Goal: Task Accomplishment & Management: Complete application form

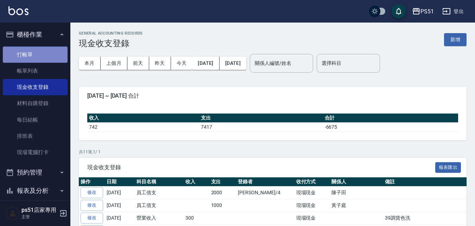
click at [35, 47] on link "打帳單" at bounding box center [35, 54] width 65 height 16
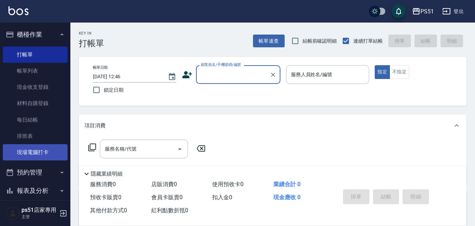
scroll to position [80, 0]
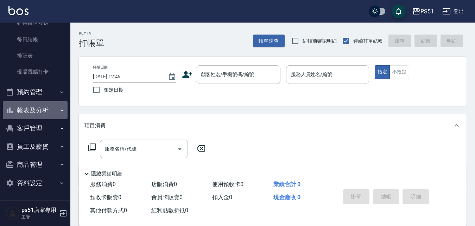
click at [44, 112] on button "報表及分析" at bounding box center [35, 110] width 65 height 18
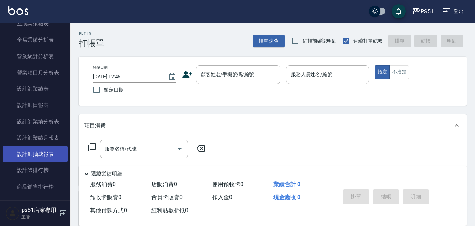
scroll to position [327, 0]
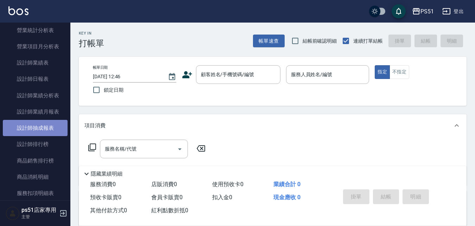
click at [51, 126] on link "設計師抽成報表" at bounding box center [35, 128] width 65 height 16
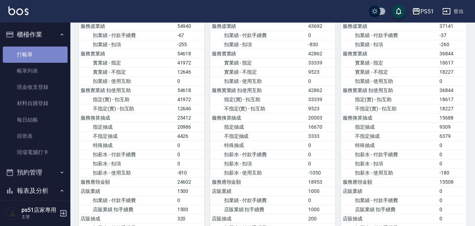
click at [41, 55] on link "打帳單" at bounding box center [35, 54] width 65 height 16
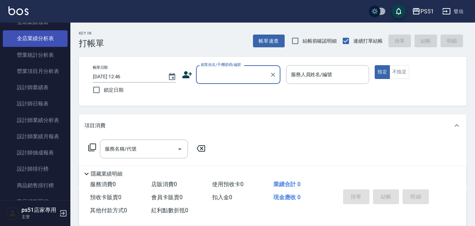
scroll to position [328, 0]
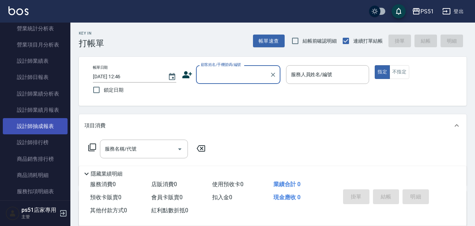
click at [47, 127] on link "設計師抽成報表" at bounding box center [35, 126] width 65 height 16
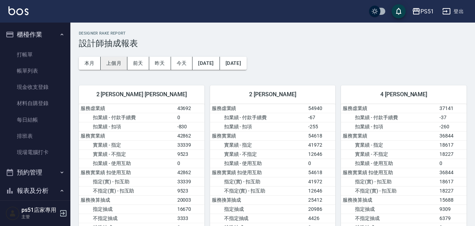
click at [119, 66] on button "上個月" at bounding box center [114, 63] width 27 height 13
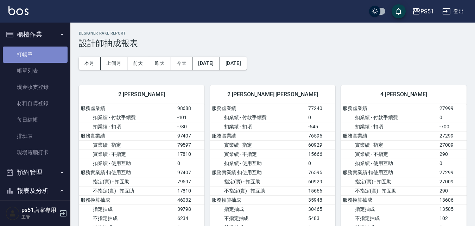
click at [53, 58] on link "打帳單" at bounding box center [35, 54] width 65 height 16
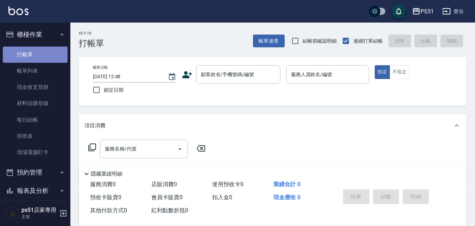
click at [36, 56] on link "打帳單" at bounding box center [35, 54] width 65 height 16
click at [258, 78] on input "顧客姓名/手機號碼/編號" at bounding box center [233, 74] width 68 height 12
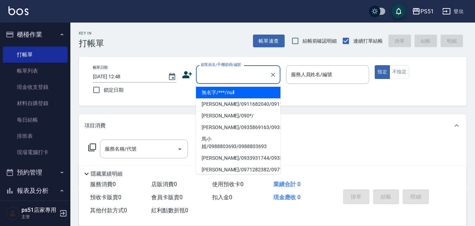
click at [253, 91] on li "無名字/***/null" at bounding box center [238, 93] width 84 height 12
type input "無名字/***/null"
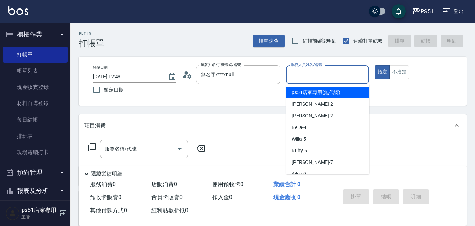
click at [317, 74] on input "服務人員姓名/編號" at bounding box center [327, 74] width 77 height 12
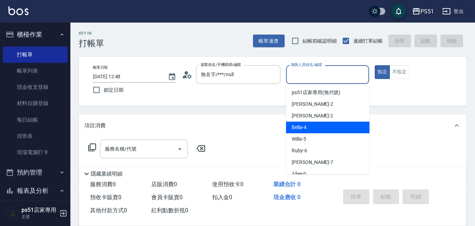
click at [310, 122] on div "Bella -4" at bounding box center [327, 127] width 83 height 12
type input "Bella-4"
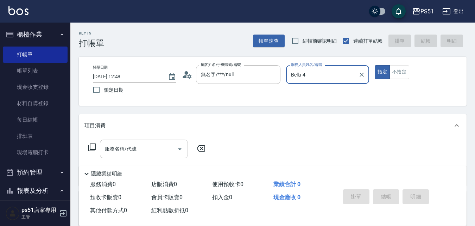
click at [165, 144] on input "服務名稱/代號" at bounding box center [138, 149] width 71 height 12
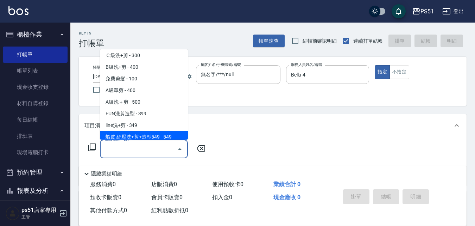
scroll to position [246, 0]
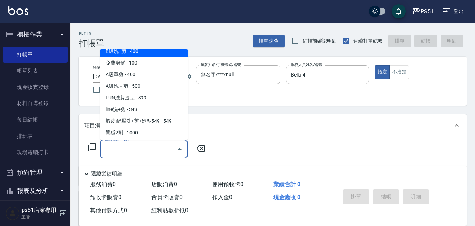
click at [158, 52] on span "B級洗+剪 - 400" at bounding box center [144, 51] width 88 height 12
type input "B級洗+剪(204)"
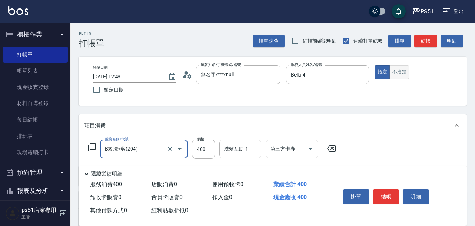
click at [398, 72] on button "不指定" at bounding box center [400, 72] width 20 height 14
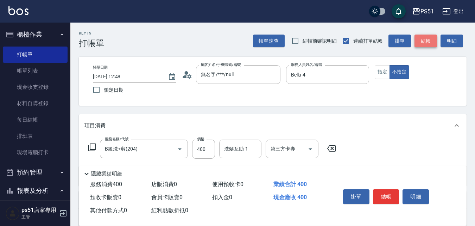
click at [420, 40] on button "結帳" at bounding box center [425, 40] width 23 height 13
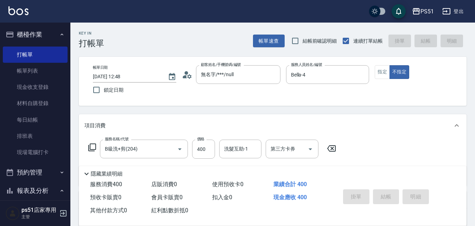
type input "[DATE] 12:52"
